Goal: Use online tool/utility: Utilize a website feature to perform a specific function

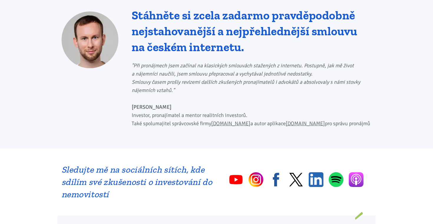
scroll to position [274, 0]
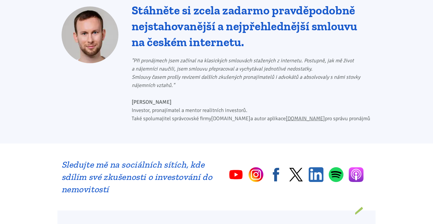
click at [221, 115] on link "[DOMAIN_NAME]" at bounding box center [230, 118] width 39 height 6
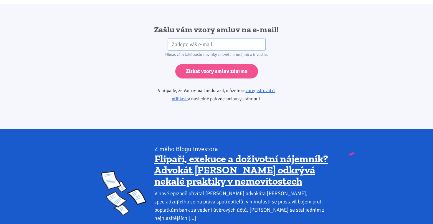
scroll to position [999, 0]
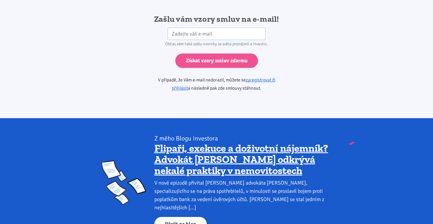
click at [193, 217] on link "Přejít na blog" at bounding box center [180, 224] width 52 height 14
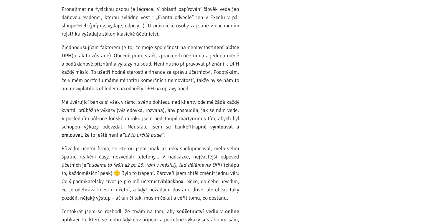
scroll to position [18560, 0]
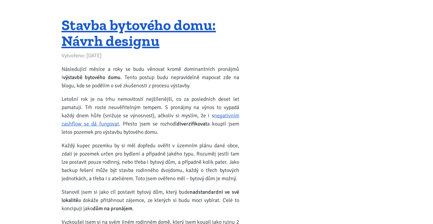
scroll to position [20866, 0]
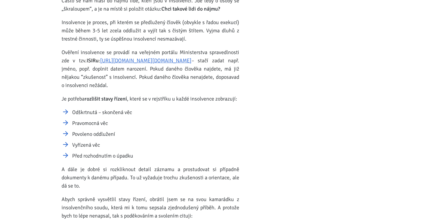
scroll to position [23466, 0]
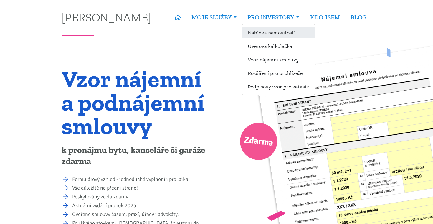
click at [266, 33] on link "Nabídka nemovitostí" at bounding box center [278, 32] width 72 height 11
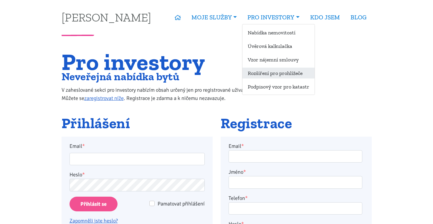
click at [267, 75] on link "Rozšíření pro prohlížeče" at bounding box center [278, 73] width 72 height 11
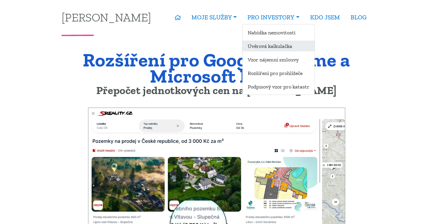
click at [267, 46] on link "Úvěrová kalkulačka" at bounding box center [278, 46] width 72 height 11
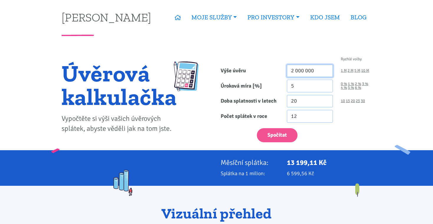
drag, startPoint x: 322, startPoint y: 71, endPoint x: 265, endPoint y: 74, distance: 56.6
click at [265, 74] on div "Výše úvěru 2 000 000 1 M 2 M 5 M 10 M" at bounding box center [296, 71] width 159 height 13
type input "5 700 000"
click at [325, 88] on input "4.99" at bounding box center [310, 86] width 46 height 13
click at [325, 88] on input "4.98" at bounding box center [310, 86] width 46 height 13
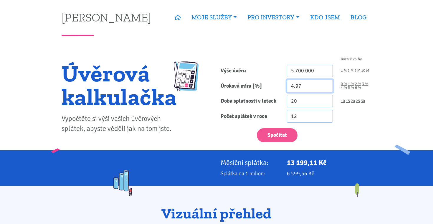
click at [325, 88] on input "4.97" at bounding box center [310, 86] width 46 height 13
click at [325, 88] on input "4.96" at bounding box center [310, 86] width 46 height 13
click at [325, 88] on input "4.95" at bounding box center [310, 86] width 46 height 13
click at [325, 88] on input "4.94" at bounding box center [310, 86] width 46 height 13
click at [325, 88] on input "4.93" at bounding box center [310, 86] width 46 height 13
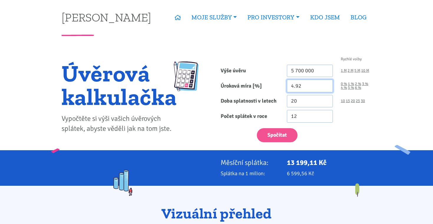
click at [325, 88] on input "4.92" at bounding box center [310, 86] width 46 height 13
click at [325, 88] on input "4.91" at bounding box center [310, 86] width 46 height 13
click at [325, 88] on input "4.9" at bounding box center [310, 86] width 46 height 13
click at [325, 88] on input "4.89" at bounding box center [310, 86] width 46 height 13
click at [325, 88] on input "4.88" at bounding box center [310, 86] width 46 height 13
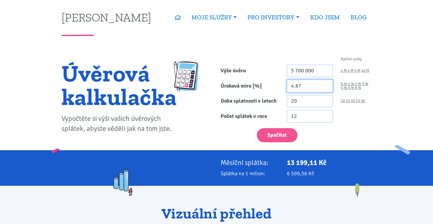
click at [325, 88] on input "4.87" at bounding box center [310, 86] width 46 height 13
click at [325, 88] on input "4.86" at bounding box center [310, 86] width 46 height 13
click at [325, 88] on input "4.85" at bounding box center [310, 86] width 46 height 13
click at [325, 88] on input "4.84" at bounding box center [310, 86] width 46 height 13
click at [325, 88] on input "4.83" at bounding box center [310, 86] width 46 height 13
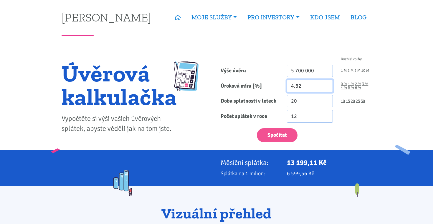
click at [325, 88] on input "4.82" at bounding box center [310, 86] width 46 height 13
click at [325, 88] on input "4.81" at bounding box center [310, 86] width 46 height 13
click at [325, 88] on input "4.8" at bounding box center [310, 86] width 46 height 13
click at [325, 88] on input "4.79" at bounding box center [310, 86] width 46 height 13
click at [325, 88] on input "4.78" at bounding box center [310, 86] width 46 height 13
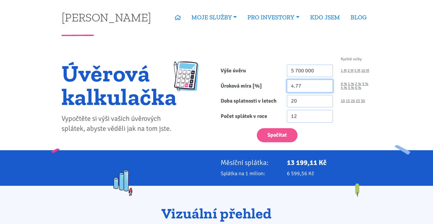
click at [325, 88] on input "4.77" at bounding box center [310, 86] width 46 height 13
click at [325, 88] on input "4.76" at bounding box center [310, 86] width 46 height 13
click at [325, 88] on input "4.75" at bounding box center [310, 86] width 46 height 13
click at [325, 88] on input "4.74" at bounding box center [310, 86] width 46 height 13
click at [325, 88] on input "4.73" at bounding box center [310, 86] width 46 height 13
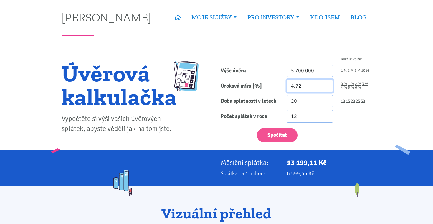
click at [325, 88] on input "4.72" at bounding box center [310, 86] width 46 height 13
click at [325, 88] on input "4.71" at bounding box center [310, 86] width 46 height 13
click at [325, 88] on input "4.7" at bounding box center [310, 86] width 46 height 13
click at [325, 88] on input "4.69" at bounding box center [310, 86] width 46 height 13
click at [325, 88] on input "4.68" at bounding box center [310, 86] width 46 height 13
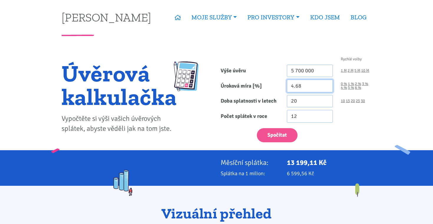
type input "4.69"
click at [326, 84] on input "4.69" at bounding box center [310, 86] width 46 height 13
click at [281, 137] on button "Spočítat" at bounding box center [277, 135] width 41 height 14
type input "5700000"
drag, startPoint x: 322, startPoint y: 69, endPoint x: 256, endPoint y: 67, distance: 66.6
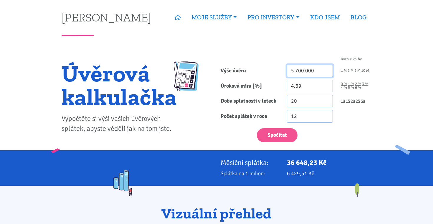
click at [256, 68] on div "Výše úvěru 5 700 000 1 M 2 M 5 M 10 M" at bounding box center [296, 71] width 159 height 13
click at [283, 134] on button "Spočítat" at bounding box center [277, 135] width 41 height 14
type input "6000000"
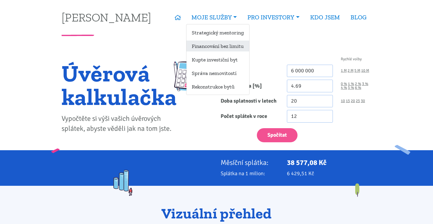
click at [212, 49] on link "Financování bez limitu" at bounding box center [217, 46] width 63 height 11
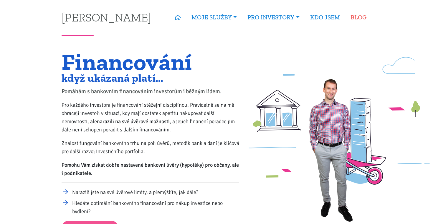
click at [354, 16] on link "BLOG" at bounding box center [358, 18] width 27 height 14
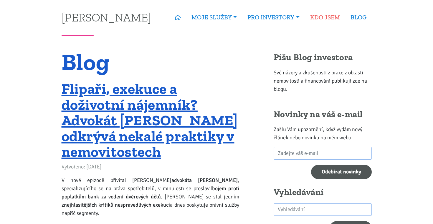
click at [332, 16] on link "KDO JSEM" at bounding box center [325, 18] width 40 height 14
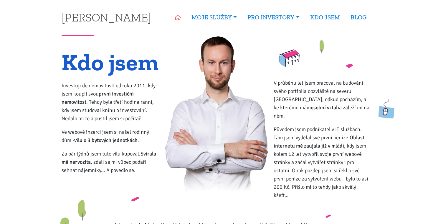
click at [175, 16] on icon at bounding box center [178, 17] width 6 height 5
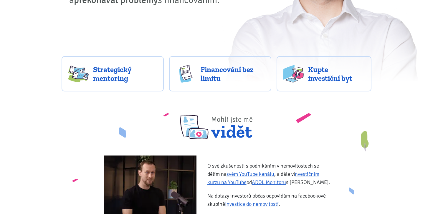
scroll to position [154, 0]
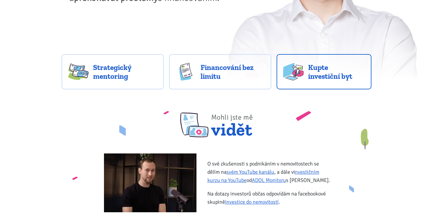
click at [315, 76] on span "Kupte investiční byt" at bounding box center [336, 72] width 57 height 18
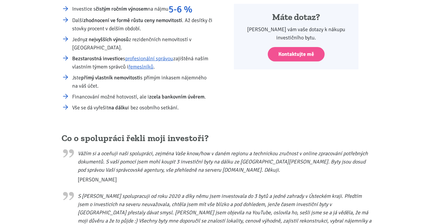
scroll to position [177, 0]
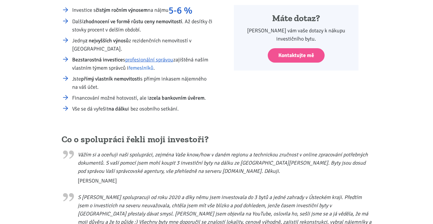
click at [136, 69] on link "řemeslníků" at bounding box center [140, 68] width 25 height 6
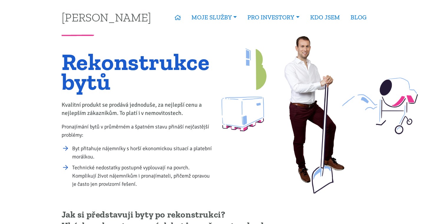
click at [362, 18] on link "BLOG" at bounding box center [358, 18] width 27 height 14
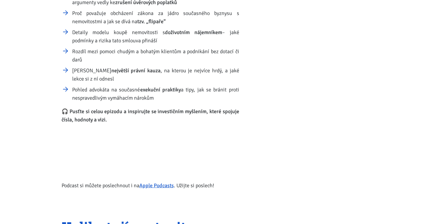
scroll to position [346, 0]
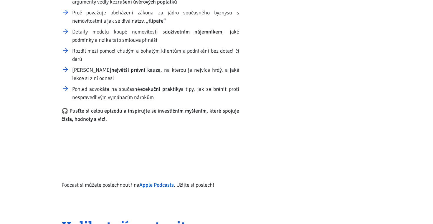
click at [149, 182] on strong "Apple Podcasts" at bounding box center [156, 185] width 34 height 6
click at [158, 182] on strong "Apple Podcasts" at bounding box center [156, 185] width 34 height 6
